Goal: Information Seeking & Learning: Learn about a topic

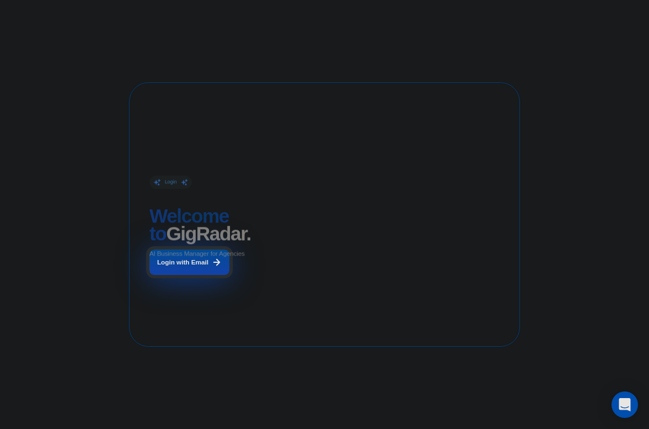
click at [212, 263] on icon at bounding box center [217, 262] width 10 height 10
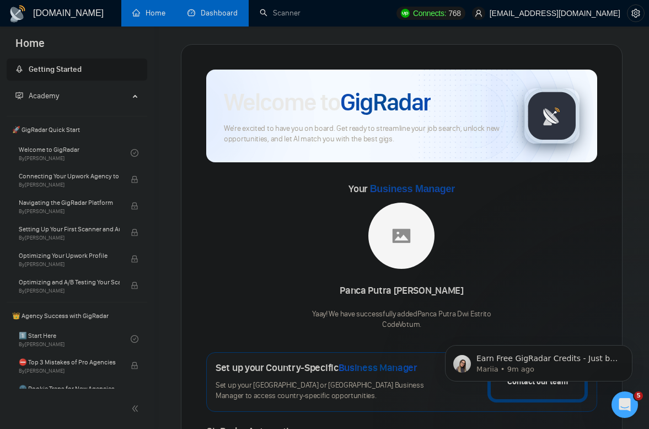
click at [217, 9] on link "Dashboard" at bounding box center [213, 12] width 50 height 9
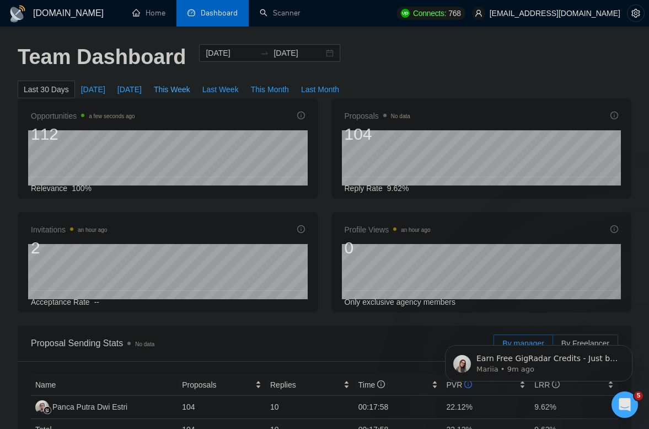
click at [188, 93] on span "This Week" at bounding box center [172, 89] width 36 height 12
type input "2025-08-18"
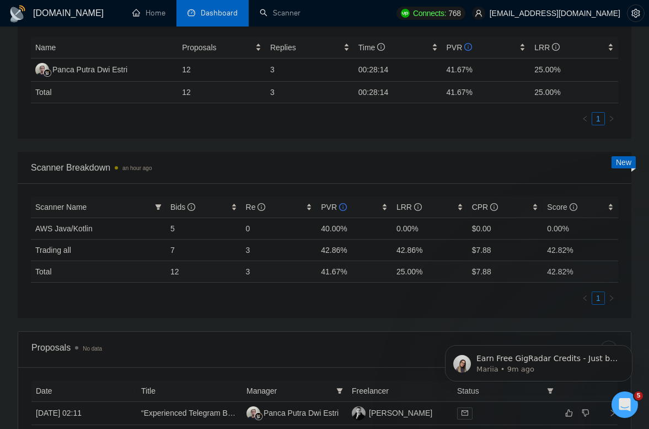
scroll to position [349, 0]
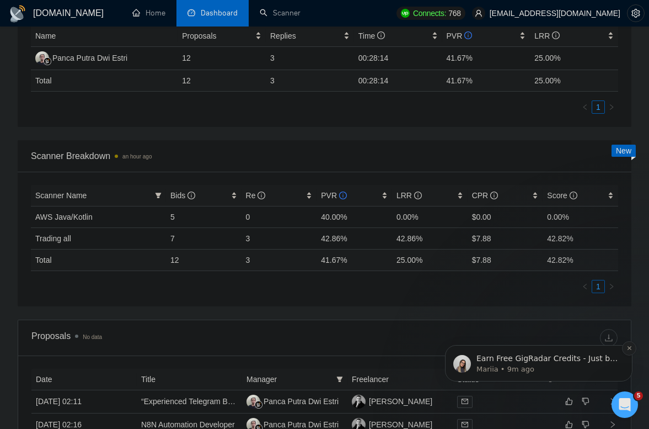
click at [629, 350] on icon "Dismiss notification" at bounding box center [630, 348] width 6 height 6
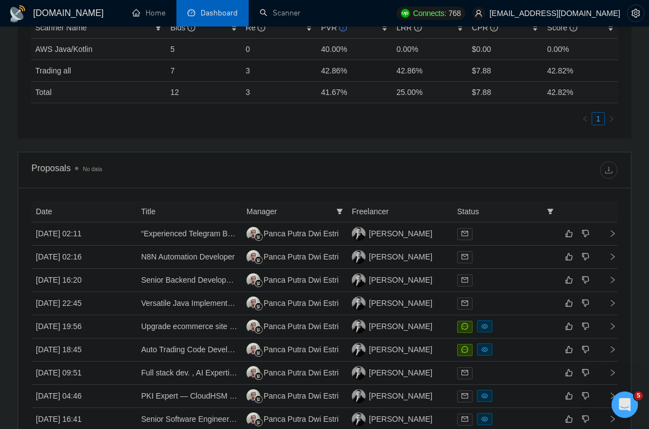
scroll to position [521, 0]
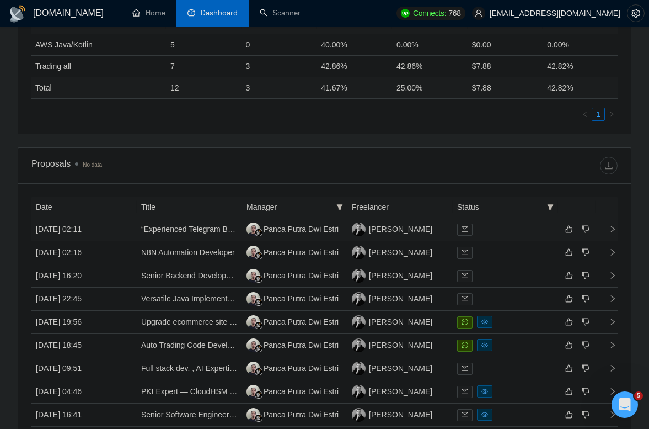
click at [120, 228] on td "24 Aug, 2025 02:11" at bounding box center [83, 229] width 105 height 23
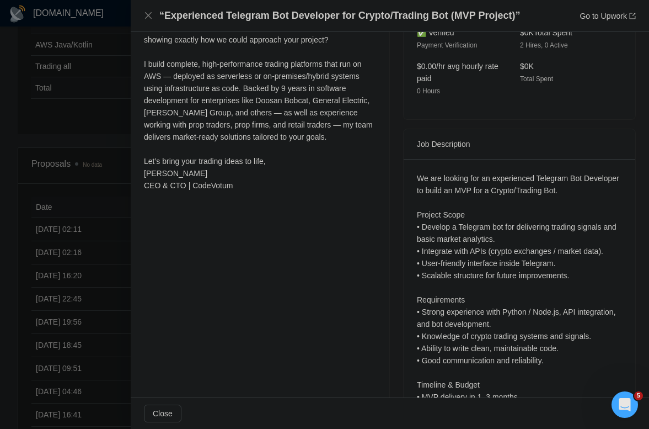
scroll to position [352, 0]
click at [103, 125] on div at bounding box center [324, 214] width 649 height 429
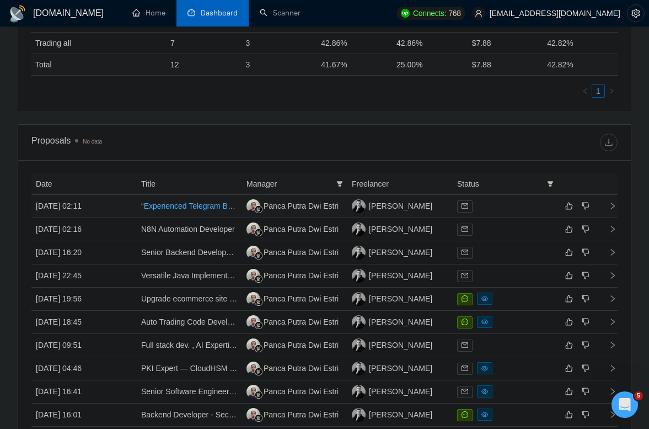
scroll to position [551, 0]
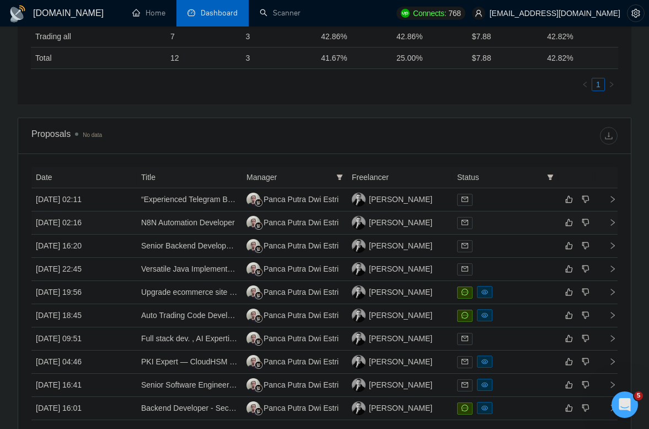
click at [119, 223] on td "23 Aug, 2025 02:16" at bounding box center [83, 222] width 105 height 23
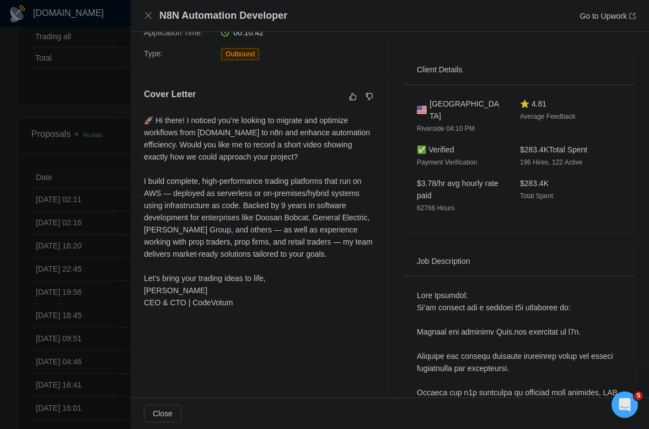
scroll to position [236, 0]
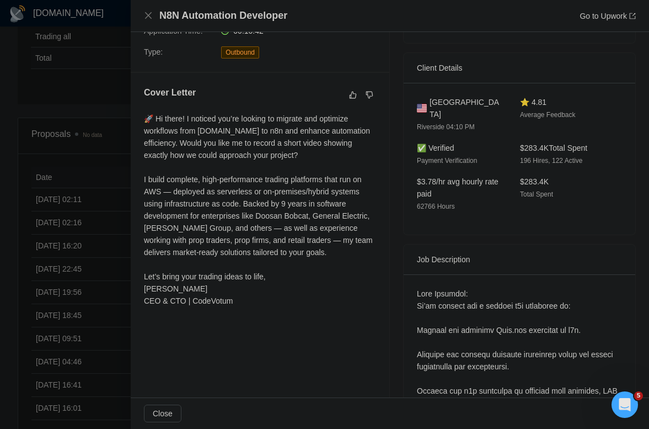
click at [95, 74] on div at bounding box center [324, 214] width 649 height 429
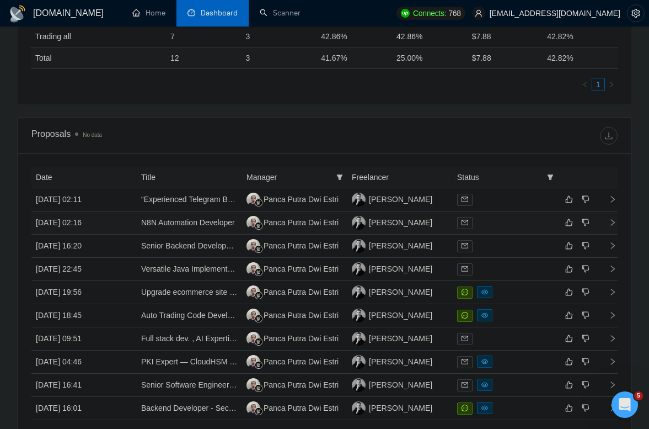
click at [110, 221] on td "23 Aug, 2025 02:16" at bounding box center [83, 222] width 105 height 23
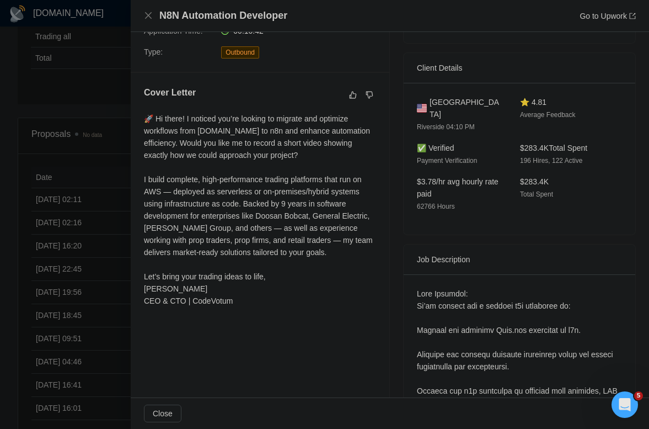
scroll to position [0, 0]
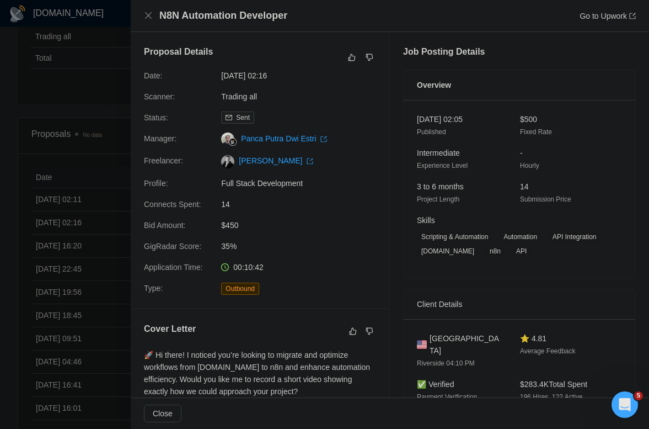
click at [95, 94] on div at bounding box center [324, 214] width 649 height 429
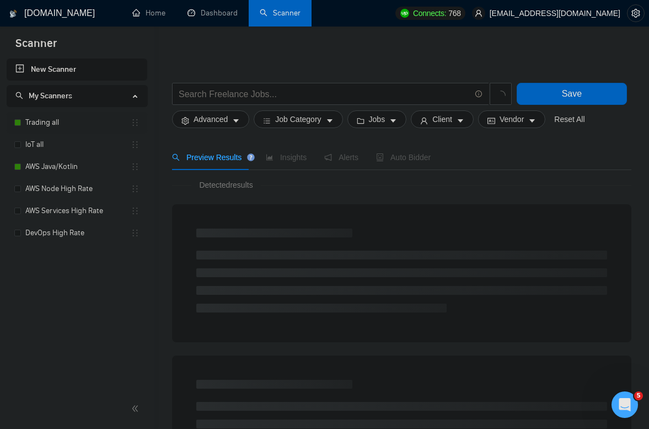
click at [58, 118] on link "Trading all" at bounding box center [77, 122] width 105 height 22
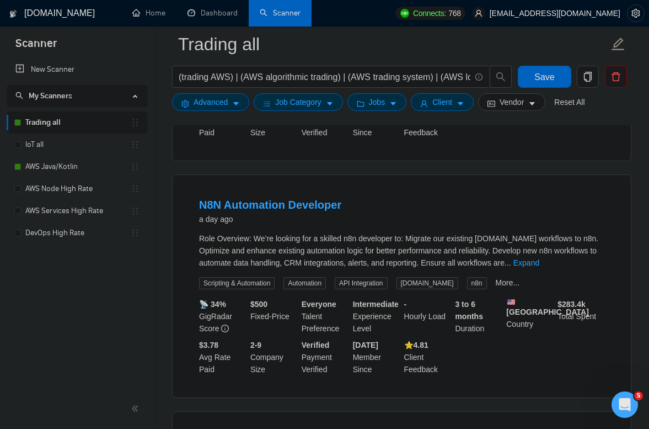
scroll to position [307, 0]
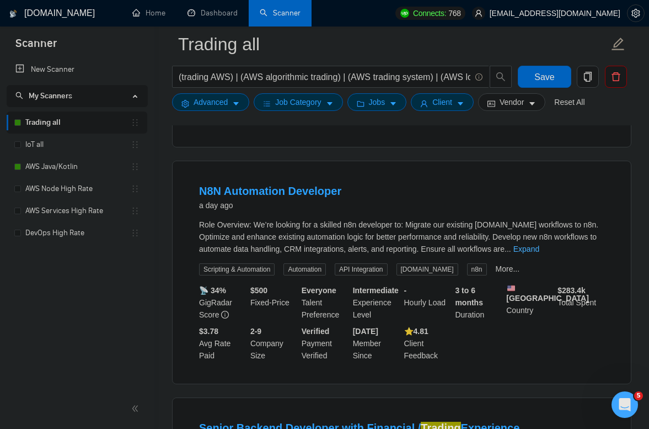
click at [540, 245] on link "Expand" at bounding box center [527, 248] width 26 height 9
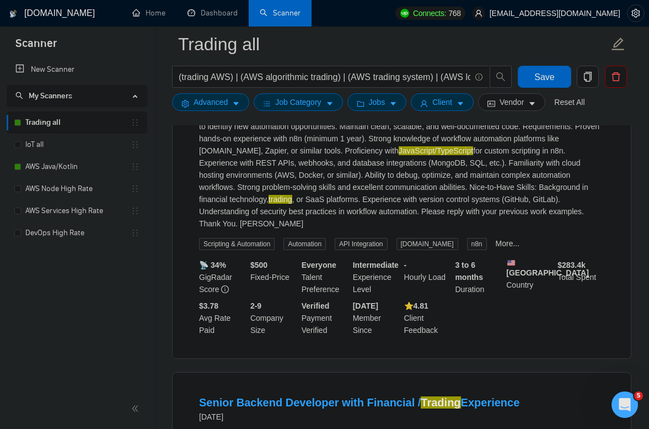
scroll to position [489, 0]
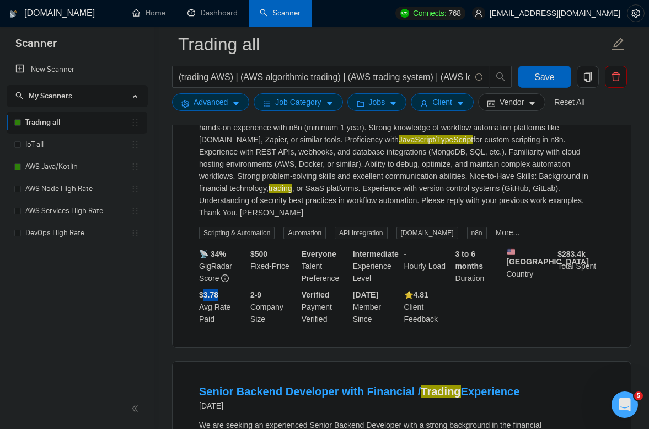
drag, startPoint x: 206, startPoint y: 304, endPoint x: 224, endPoint y: 304, distance: 18.2
click at [224, 304] on div "$3.78 Avg Rate Paid" at bounding box center [222, 307] width 51 height 36
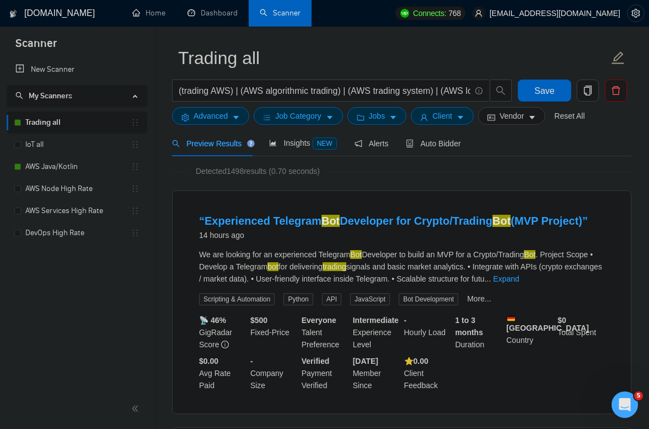
scroll to position [0, 0]
